Goal: Check status

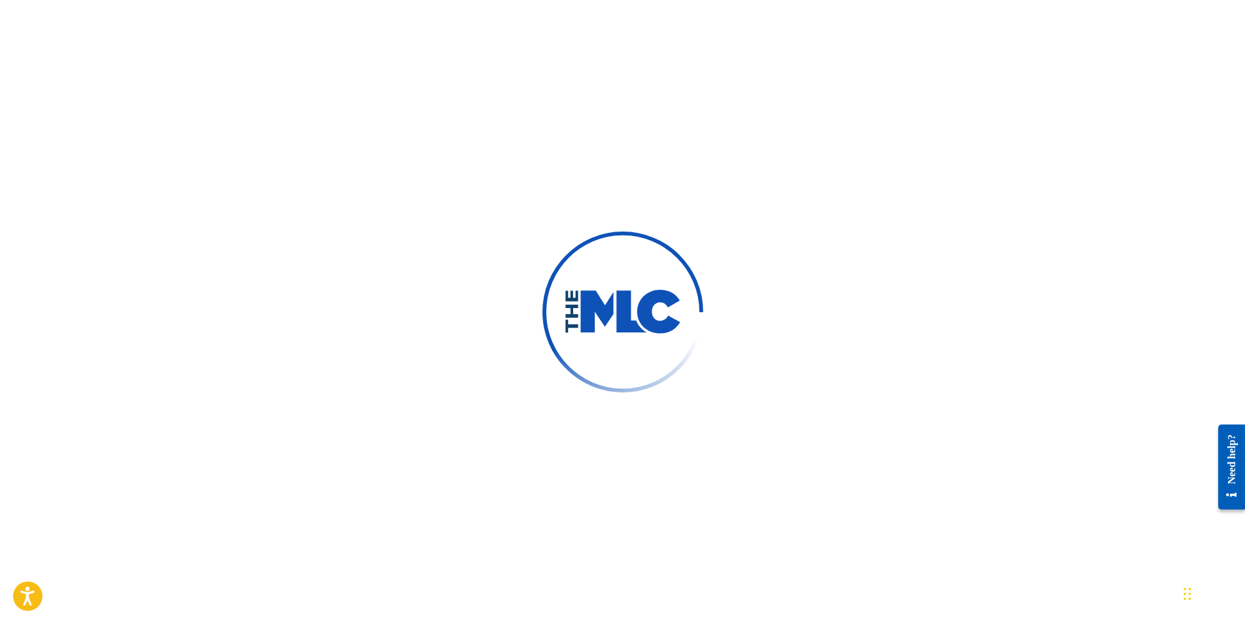
click at [559, 236] on div at bounding box center [622, 311] width 161 height 161
click at [461, 325] on div at bounding box center [622, 312] width 1245 height 624
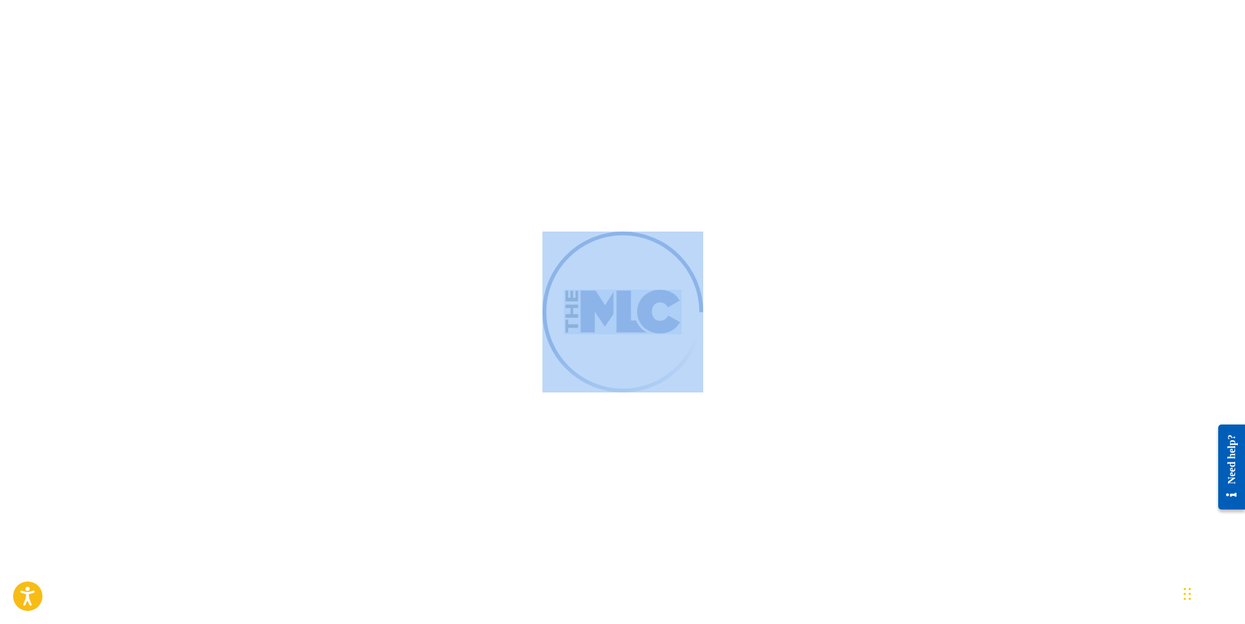
click at [462, 325] on div at bounding box center [622, 312] width 1245 height 624
drag, startPoint x: 462, startPoint y: 325, endPoint x: 239, endPoint y: 359, distance: 225.5
click at [239, 359] on div at bounding box center [622, 312] width 1245 height 624
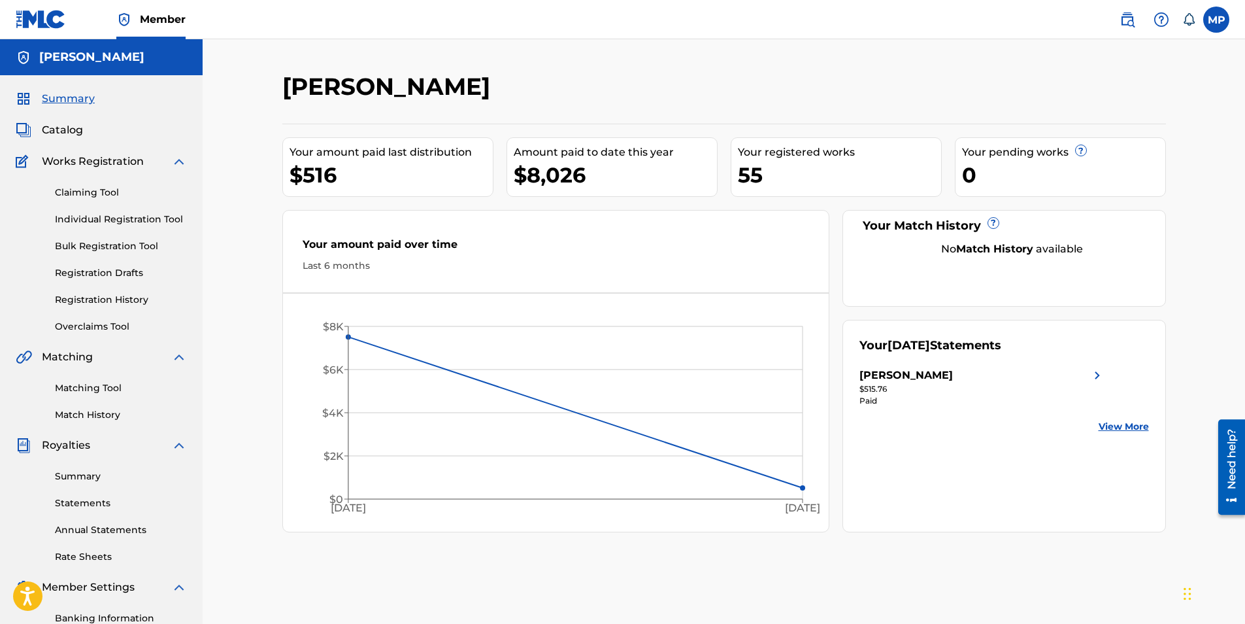
click at [58, 131] on span "Catalog" at bounding box center [62, 130] width 41 height 16
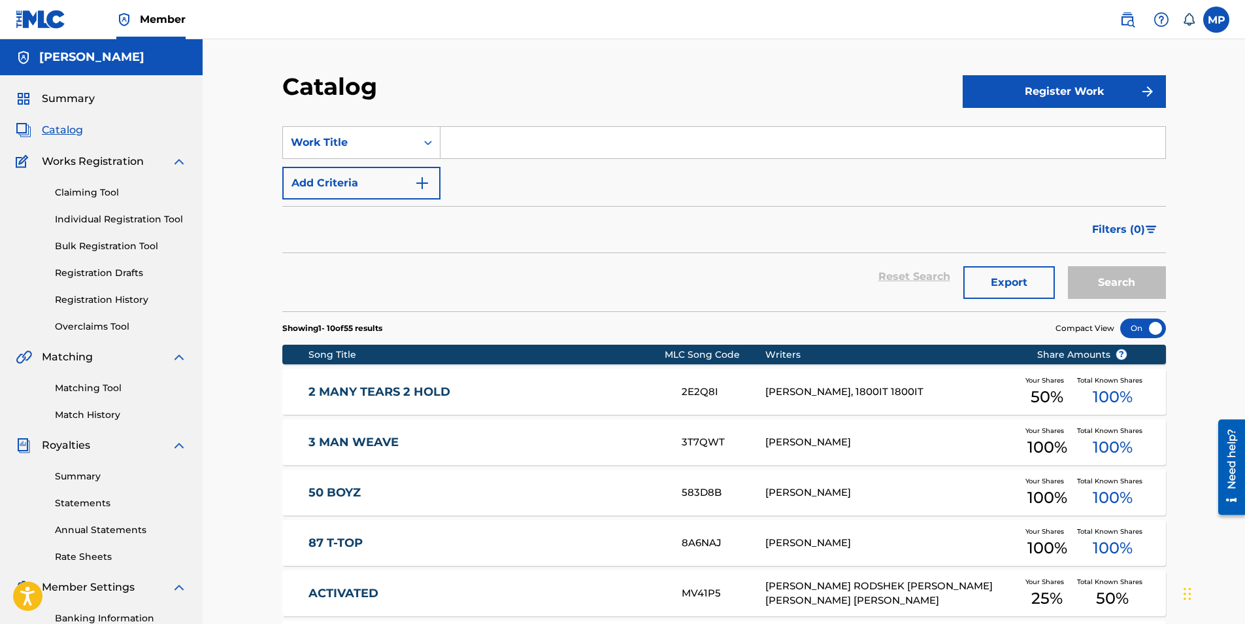
click at [1144, 214] on button "Filters ( 0 )" at bounding box center [1125, 229] width 82 height 33
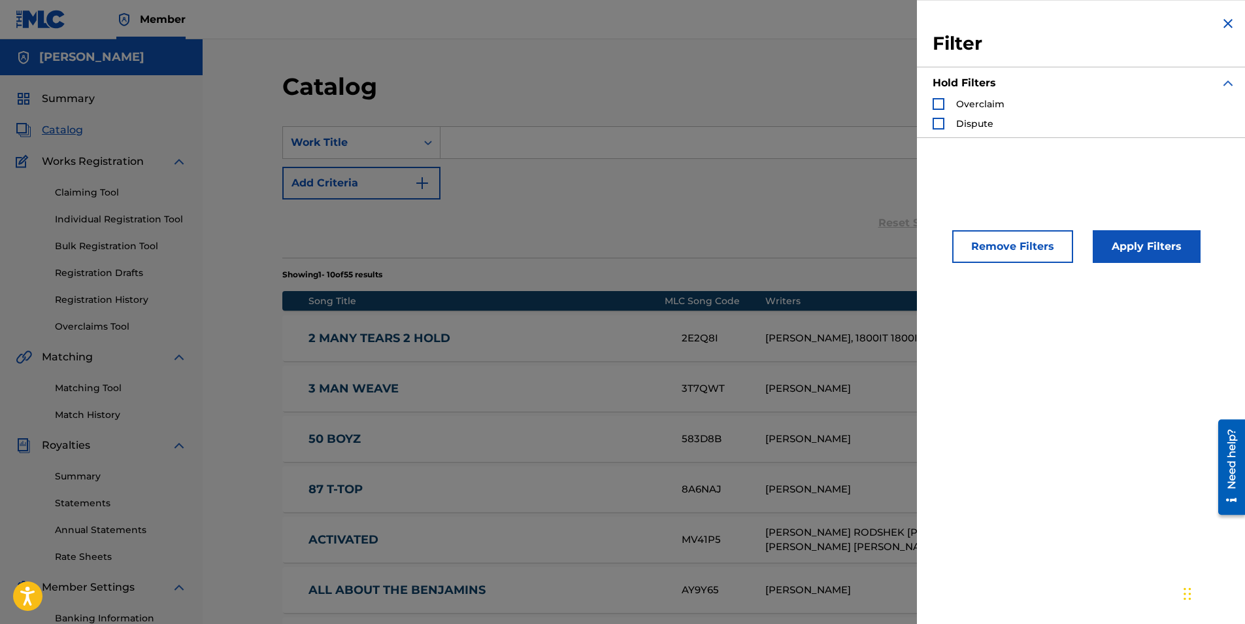
click at [1228, 24] on img "Search Form" at bounding box center [1228, 24] width 16 height 16
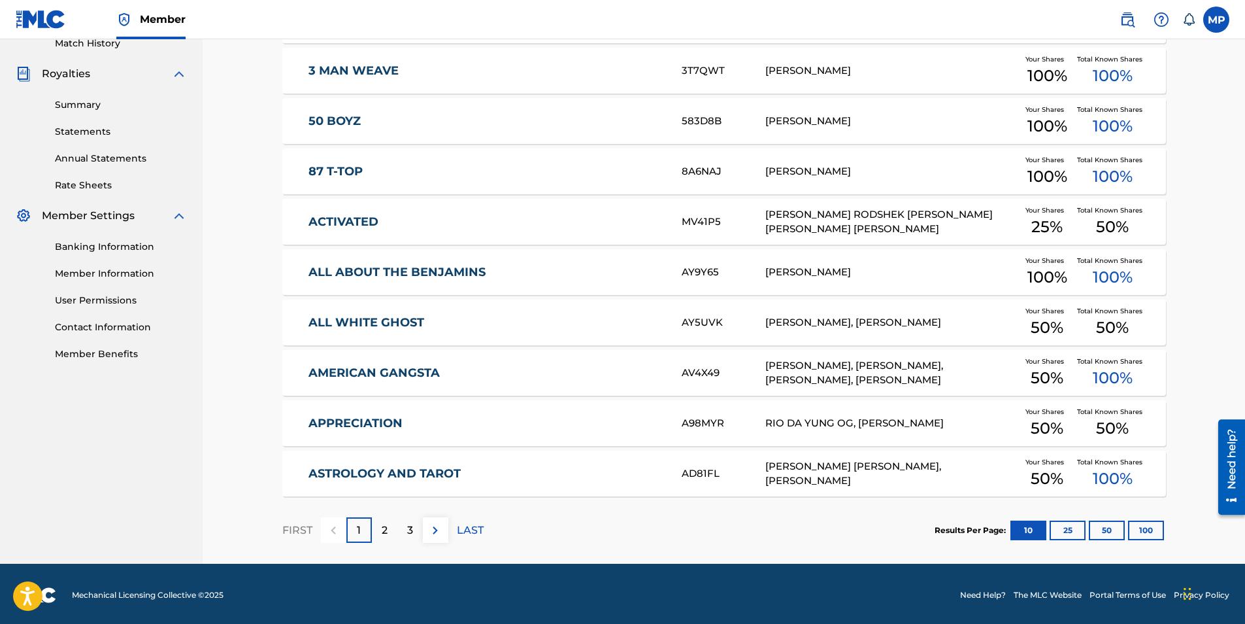
scroll to position [374, 0]
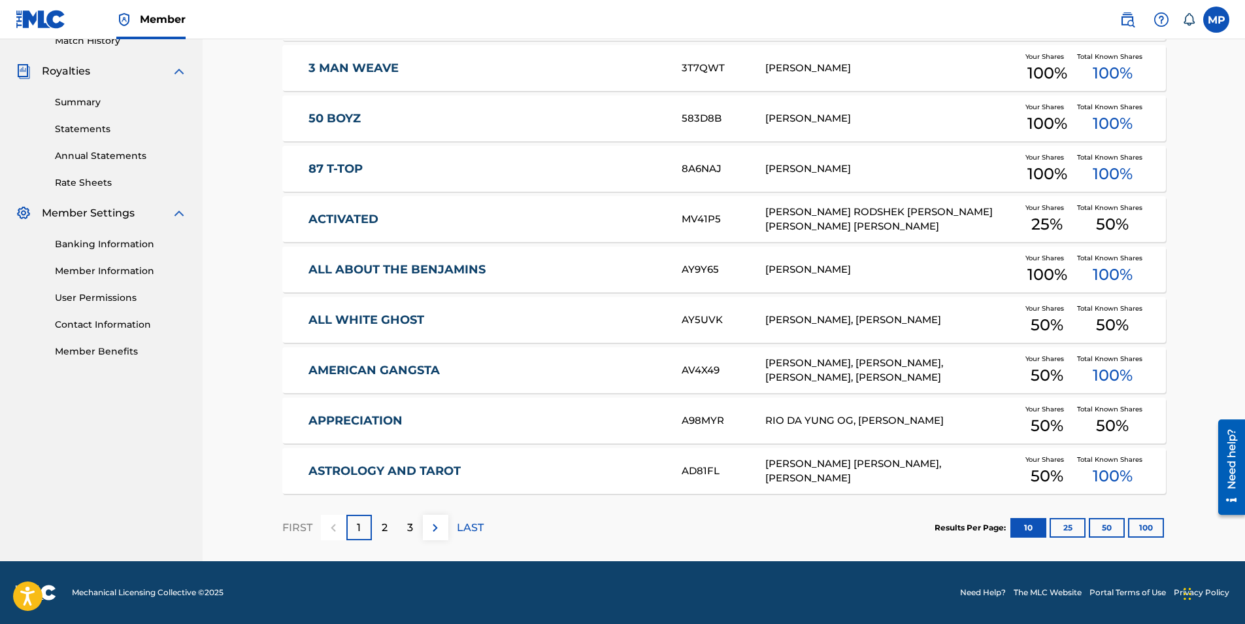
click at [1141, 532] on button "100" at bounding box center [1146, 528] width 36 height 20
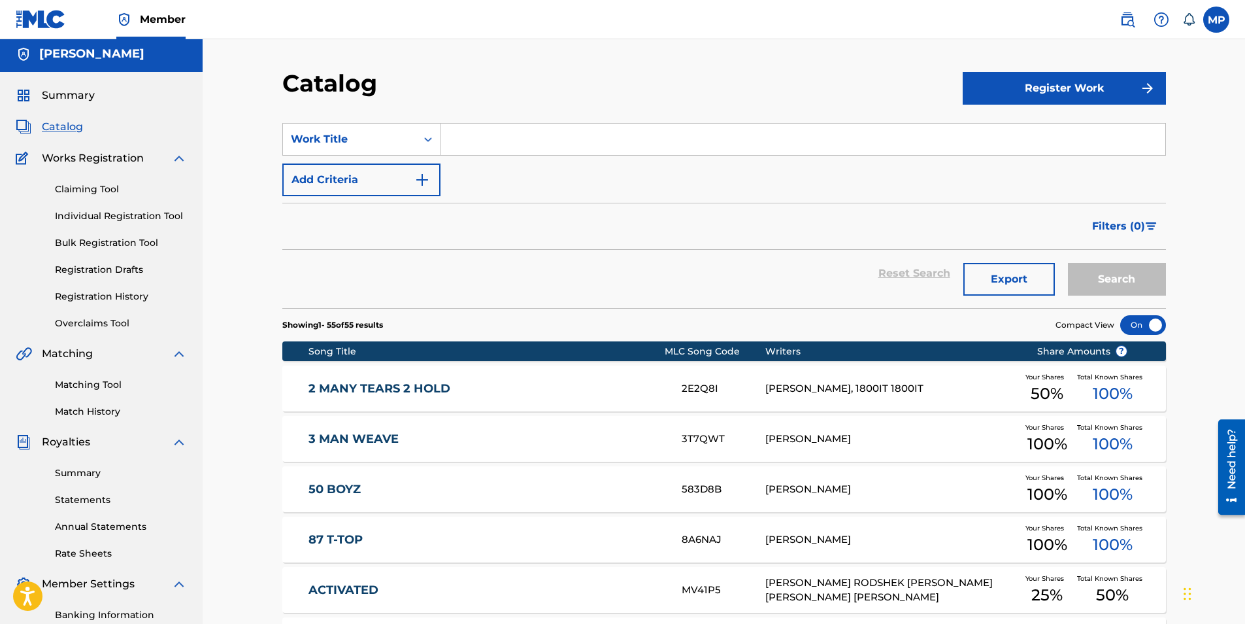
scroll to position [0, 0]
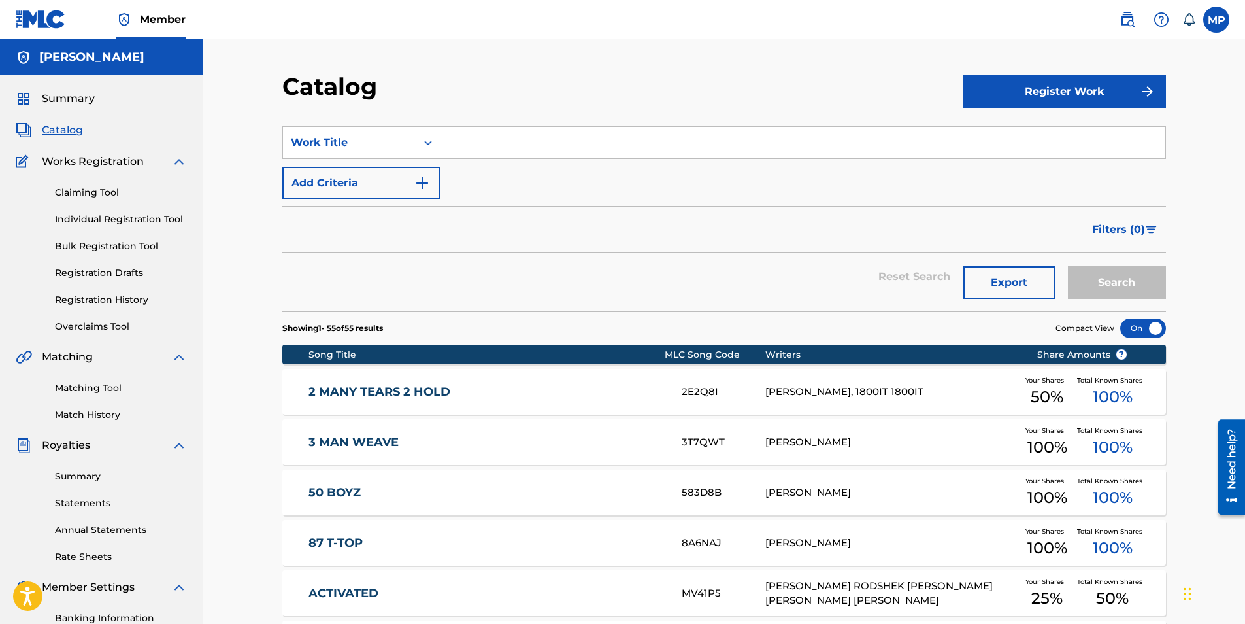
click at [127, 297] on link "Registration History" at bounding box center [121, 300] width 132 height 14
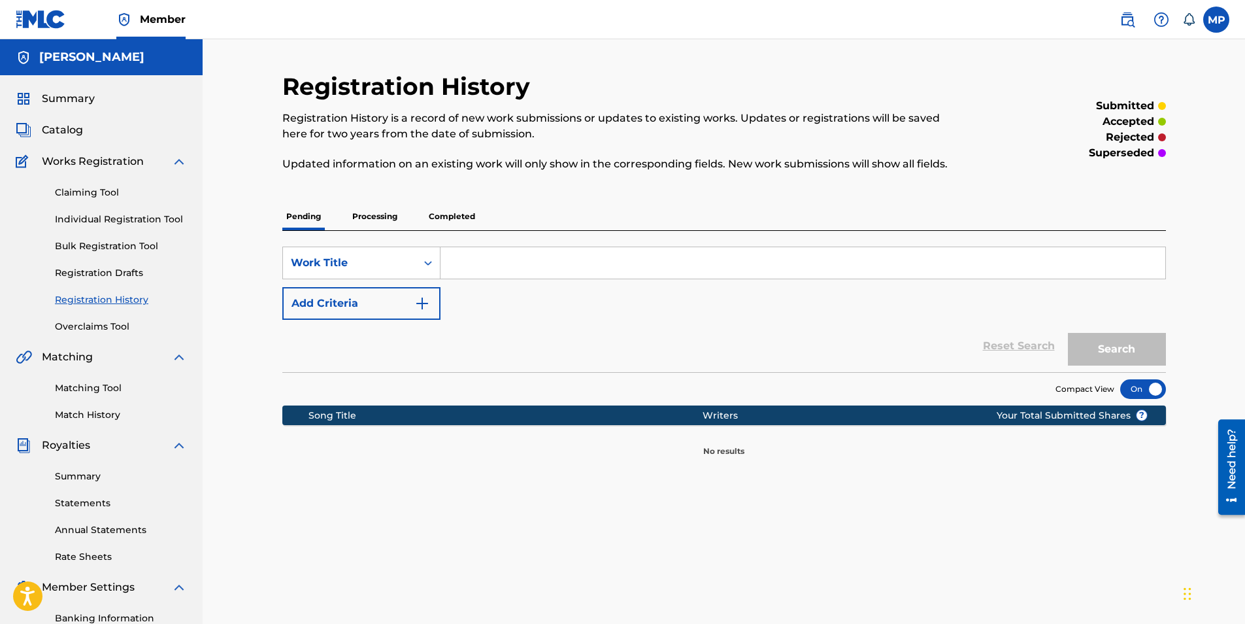
click at [365, 221] on p "Processing" at bounding box center [374, 216] width 53 height 27
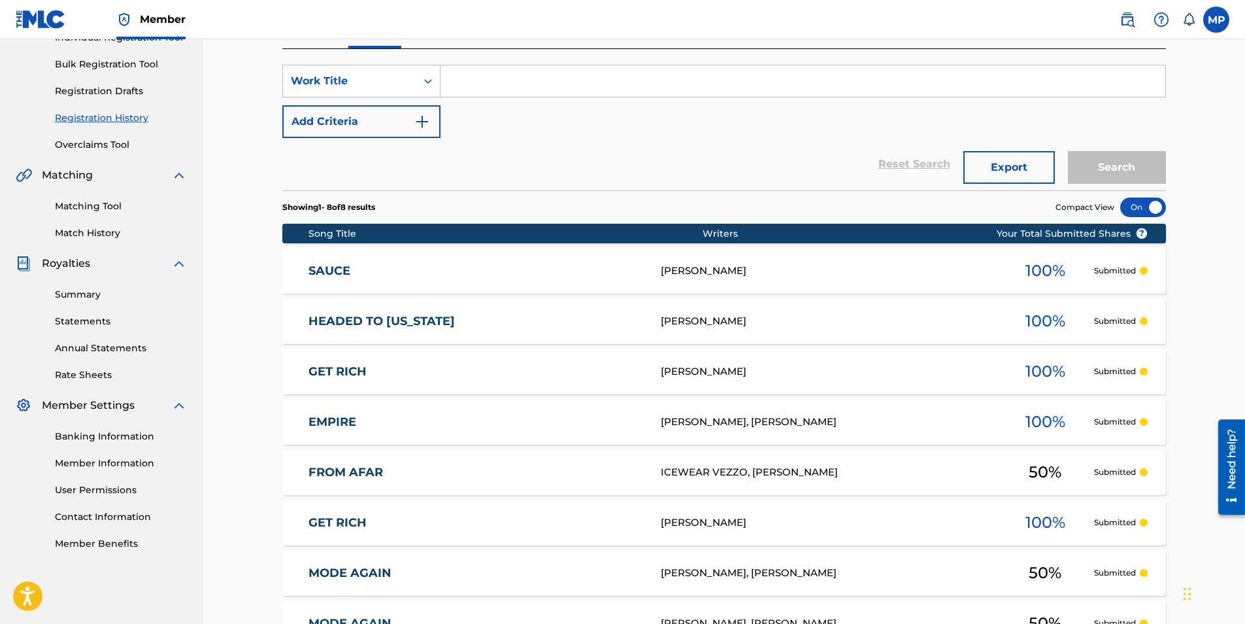
scroll to position [153, 0]
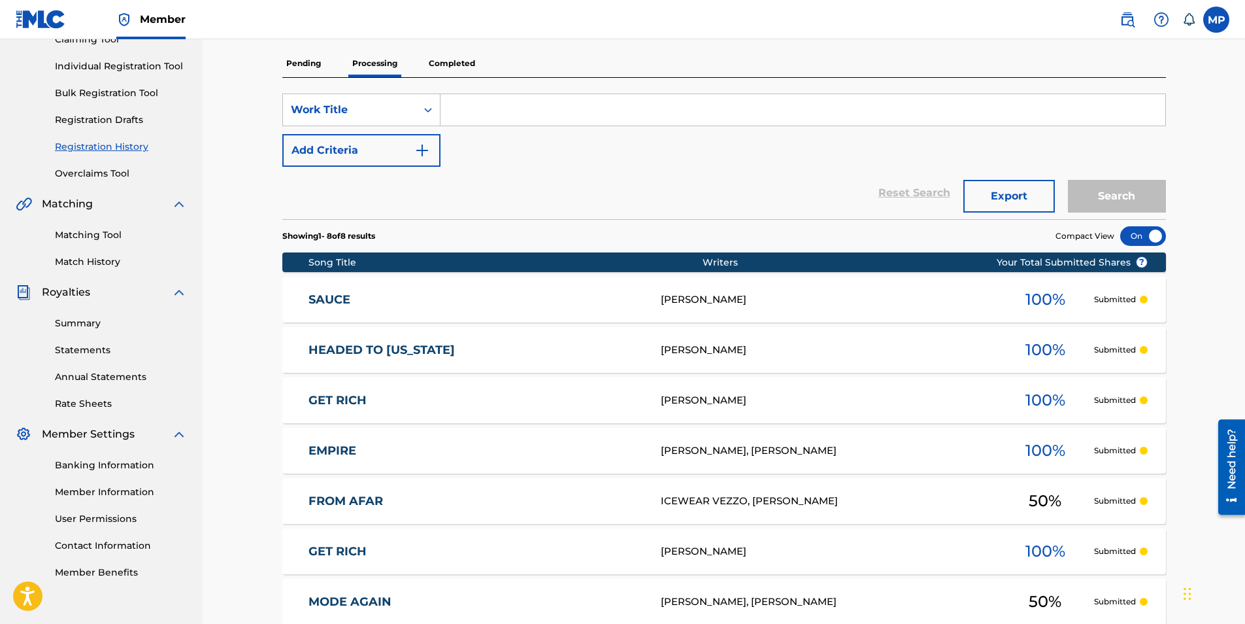
click at [473, 63] on p "Completed" at bounding box center [452, 63] width 54 height 27
